Goal: Navigation & Orientation: Find specific page/section

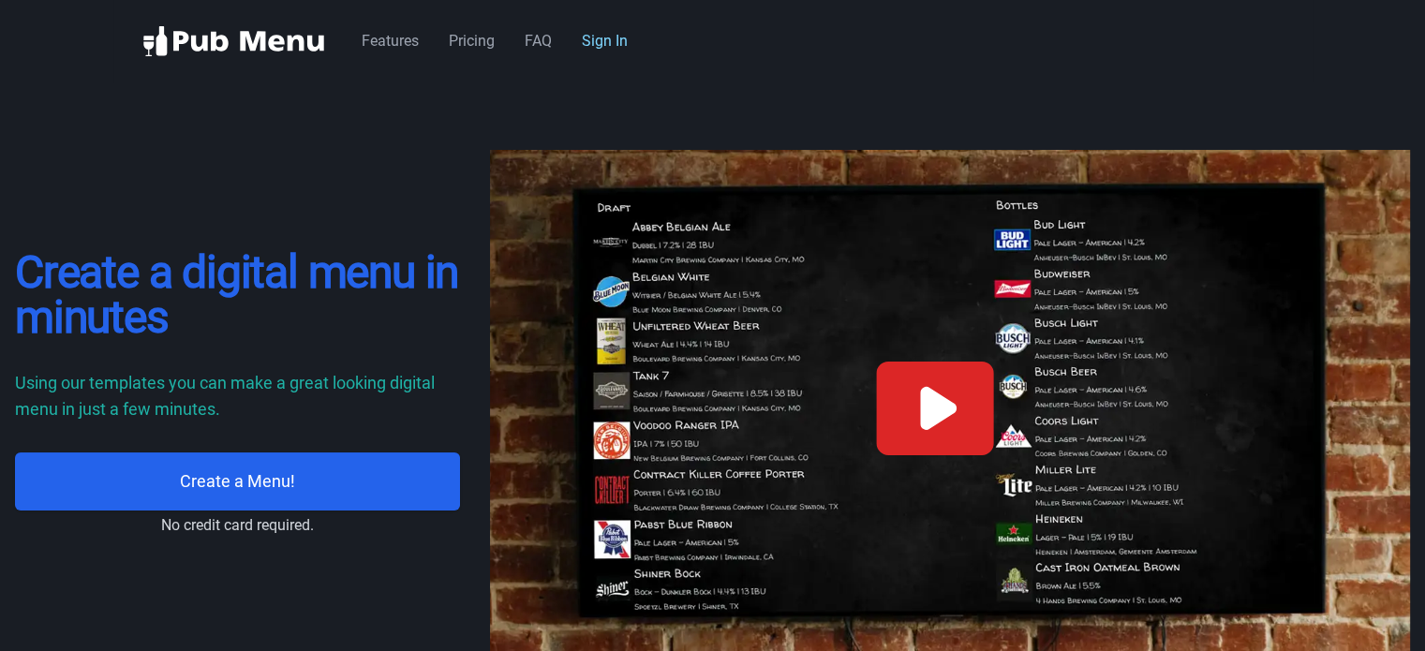
click at [627, 40] on link "Sign In" at bounding box center [605, 41] width 46 height 18
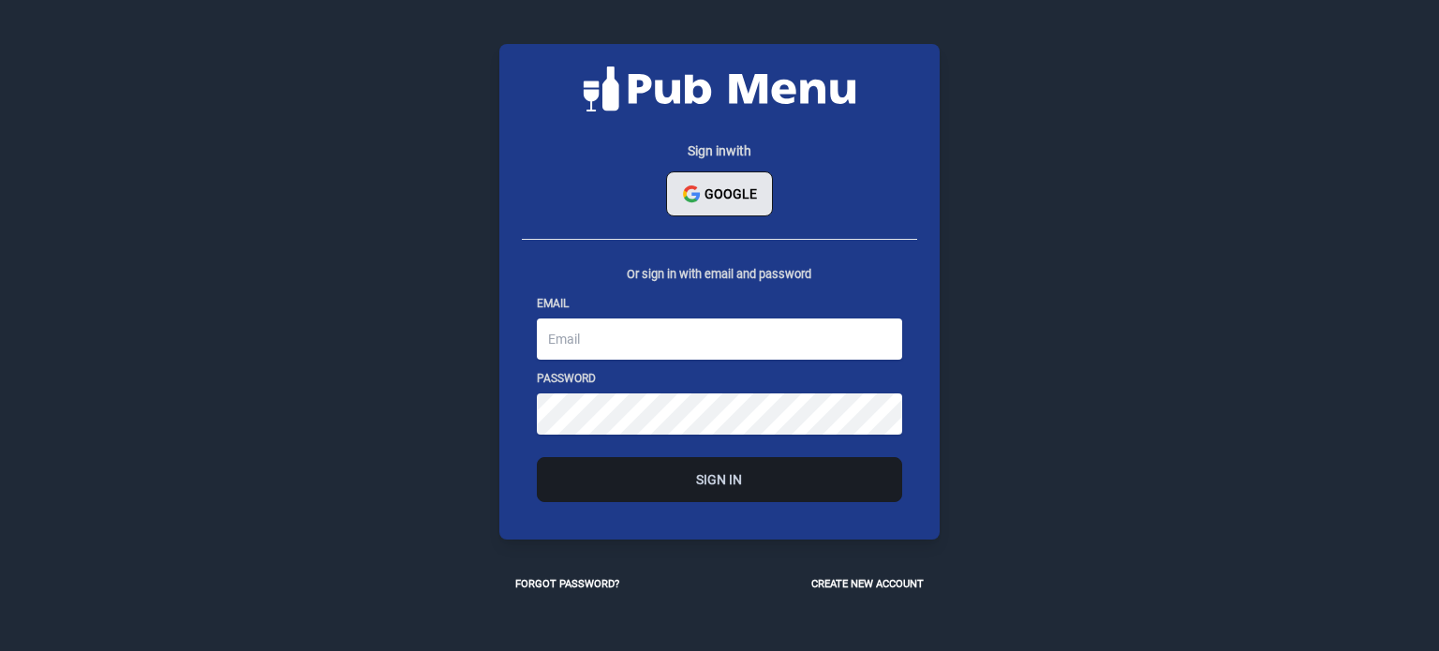
click at [721, 194] on button "Google" at bounding box center [719, 193] width 107 height 45
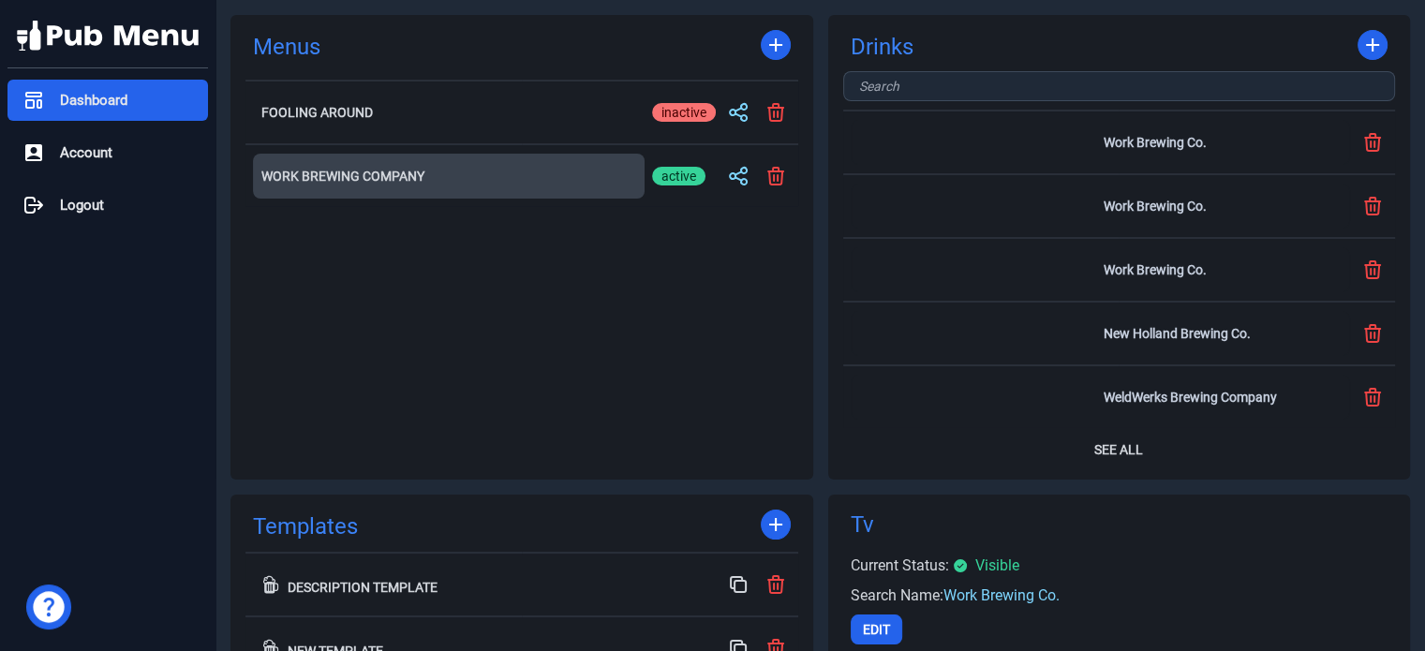
click at [521, 198] on button "Work Brewing Company" at bounding box center [449, 176] width 392 height 45
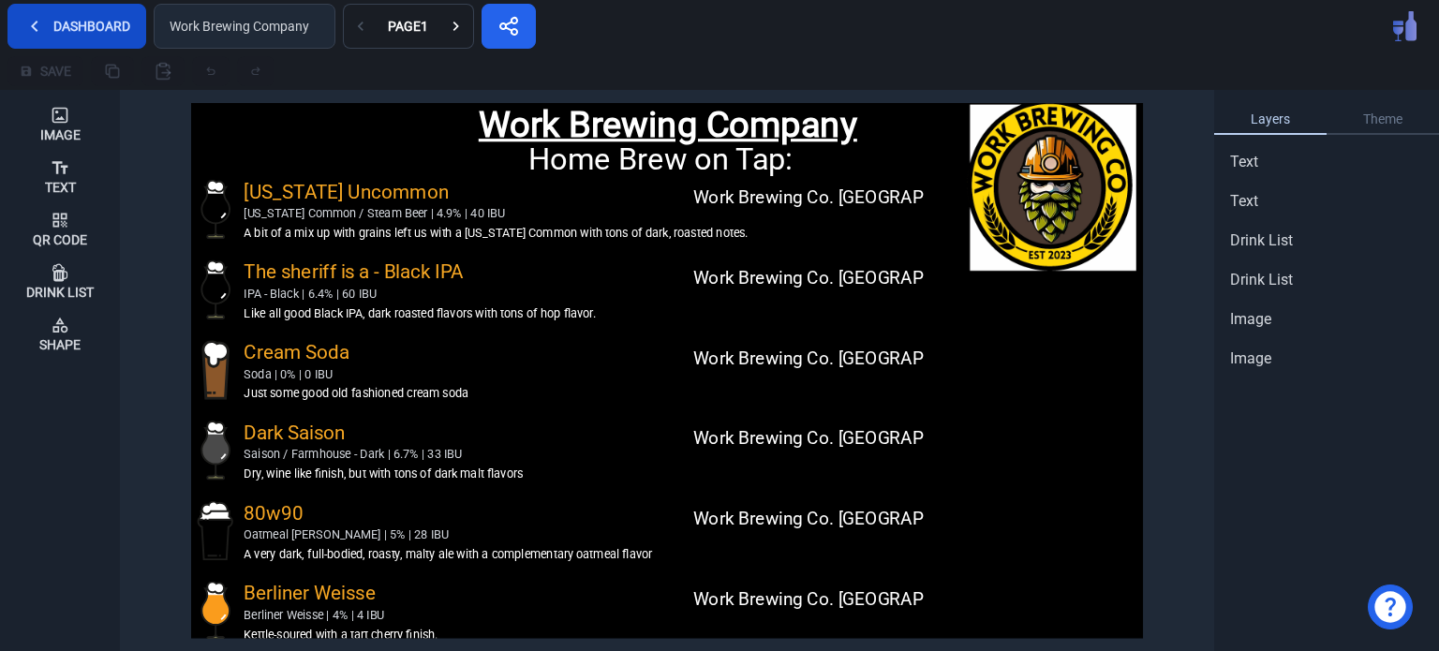
click at [67, 35] on button "Dashboard" at bounding box center [76, 26] width 139 height 45
